Goal: Transaction & Acquisition: Purchase product/service

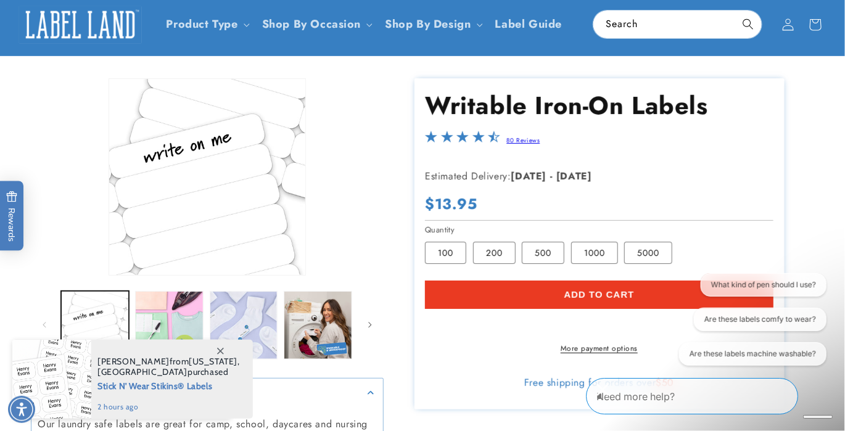
click at [596, 289] on span "Add to cart" at bounding box center [599, 294] width 70 height 11
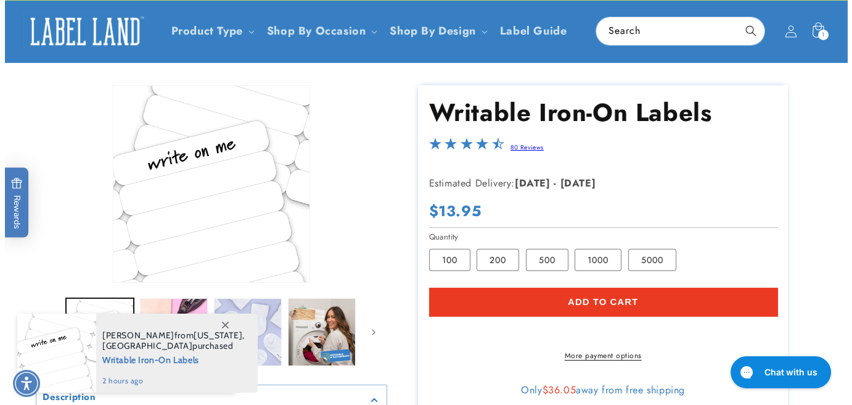
scroll to position [123, 0]
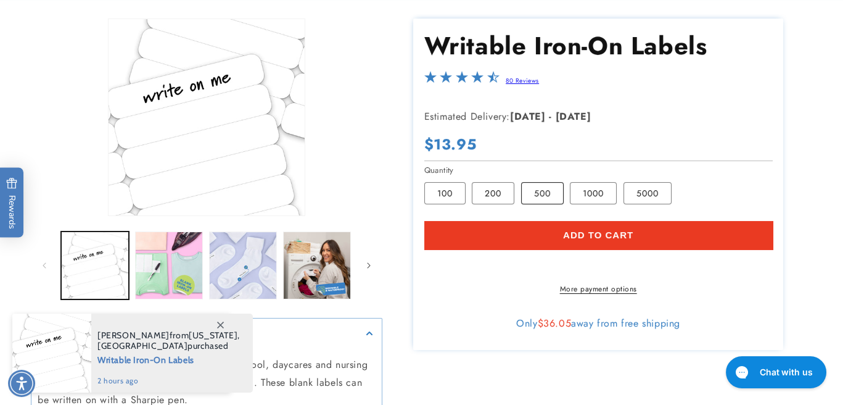
click at [539, 193] on label "500 Variant sold out or unavailable" at bounding box center [542, 193] width 43 height 22
click at [532, 236] on button "Add to cart" at bounding box center [598, 235] width 348 height 28
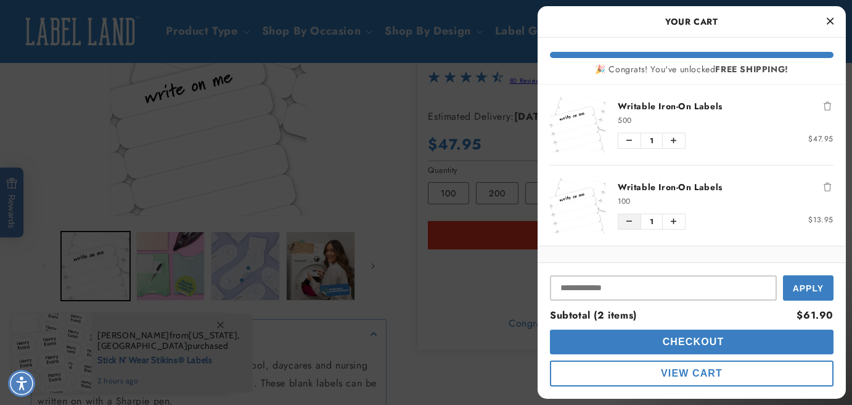
click at [630, 223] on icon "Decrease quantity of Writable Iron-On Labels" at bounding box center [630, 221] width 6 height 7
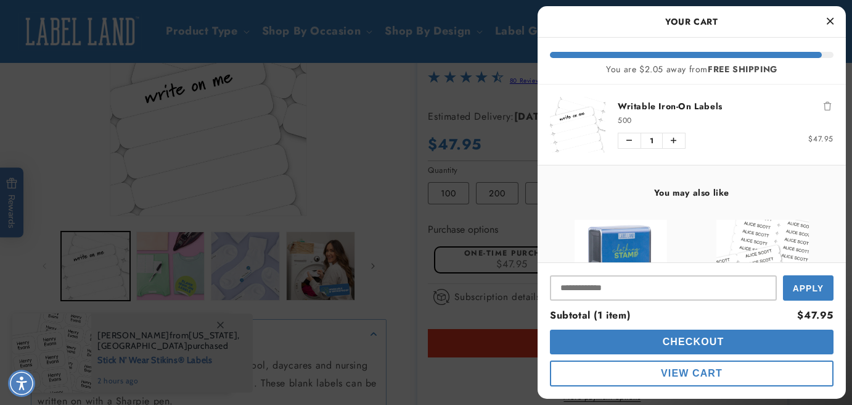
click at [717, 342] on span "Checkout" at bounding box center [692, 341] width 65 height 10
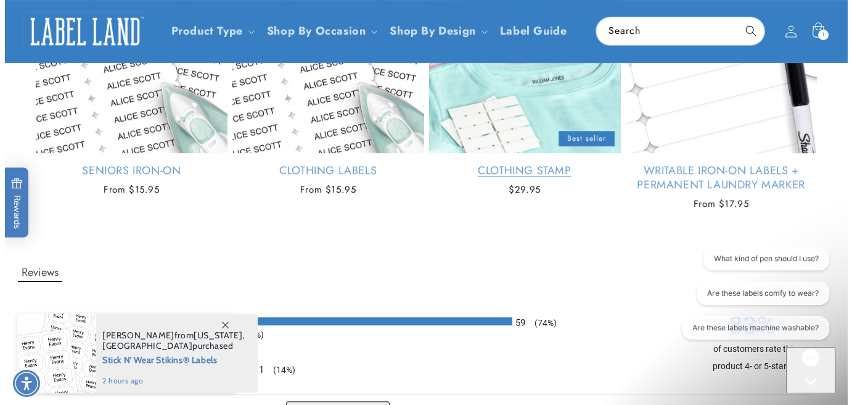
scroll to position [613, 0]
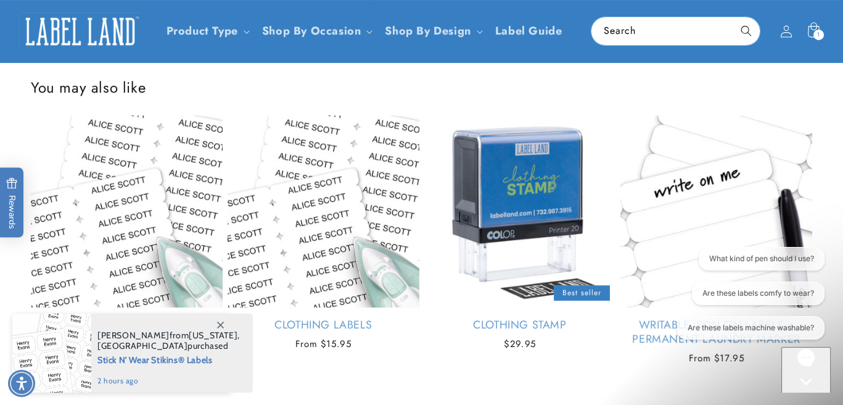
click at [811, 33] on icon at bounding box center [813, 31] width 27 height 27
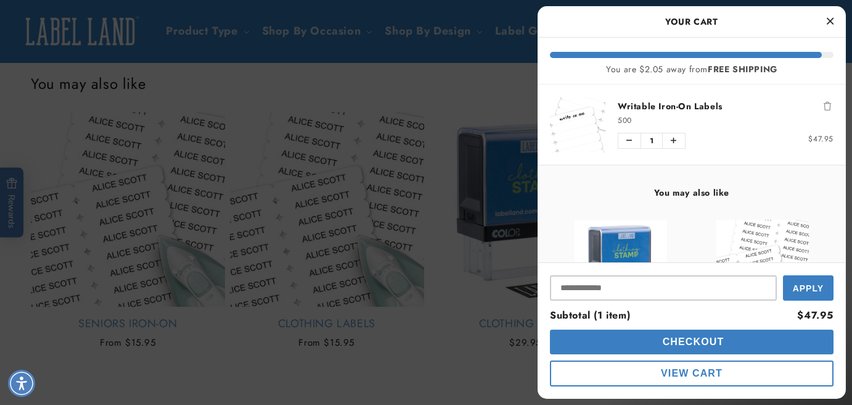
click at [690, 346] on span "Checkout" at bounding box center [692, 341] width 65 height 10
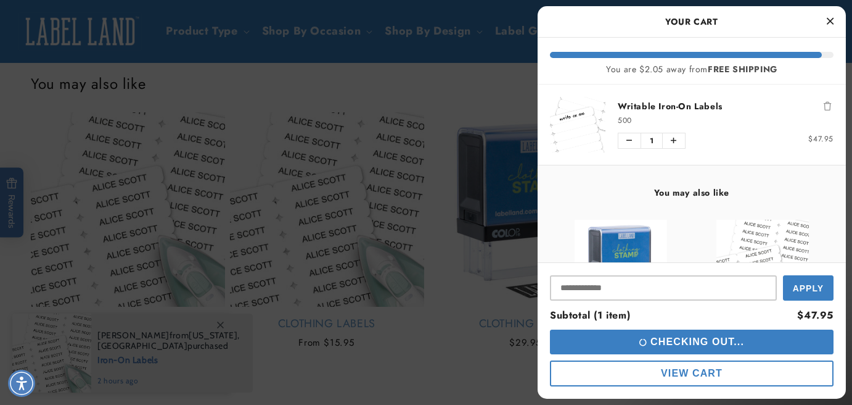
scroll to position [185, 0]
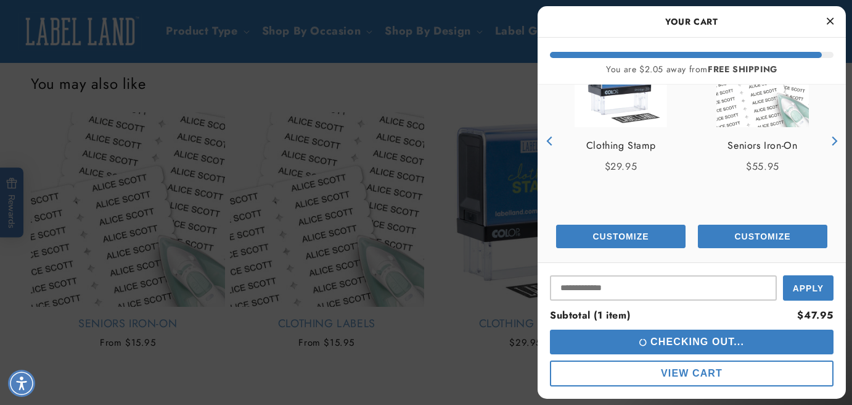
click at [619, 239] on span "Customize" at bounding box center [621, 236] width 56 height 10
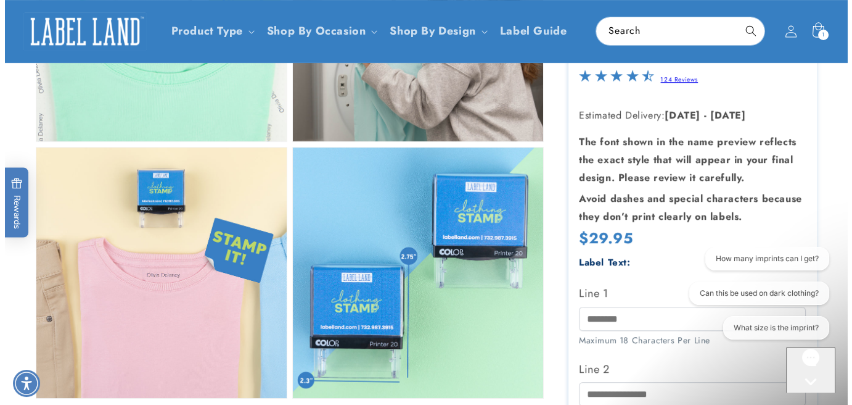
scroll to position [802, 0]
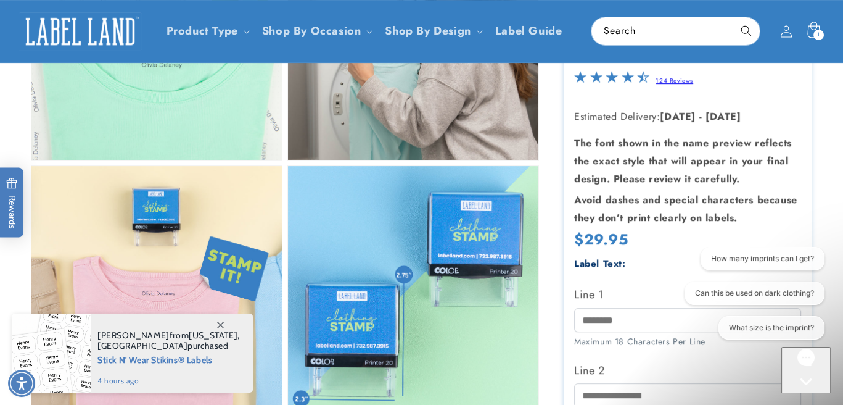
click at [817, 30] on span "1" at bounding box center [818, 35] width 3 height 10
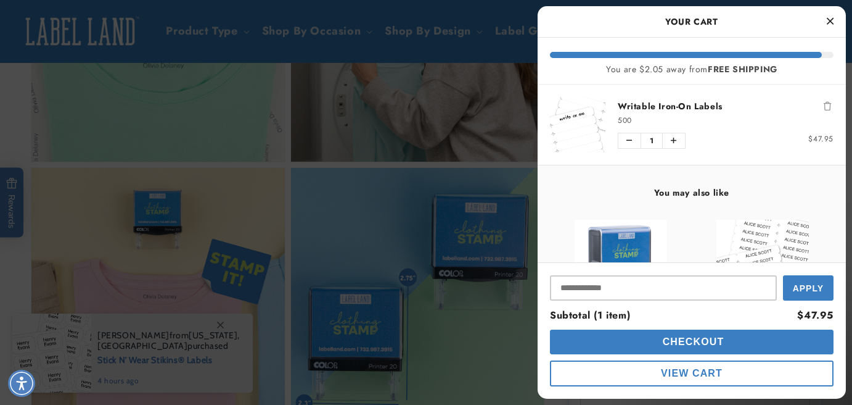
click at [662, 340] on span "Checkout" at bounding box center [692, 341] width 65 height 10
